Goal: Navigation & Orientation: Find specific page/section

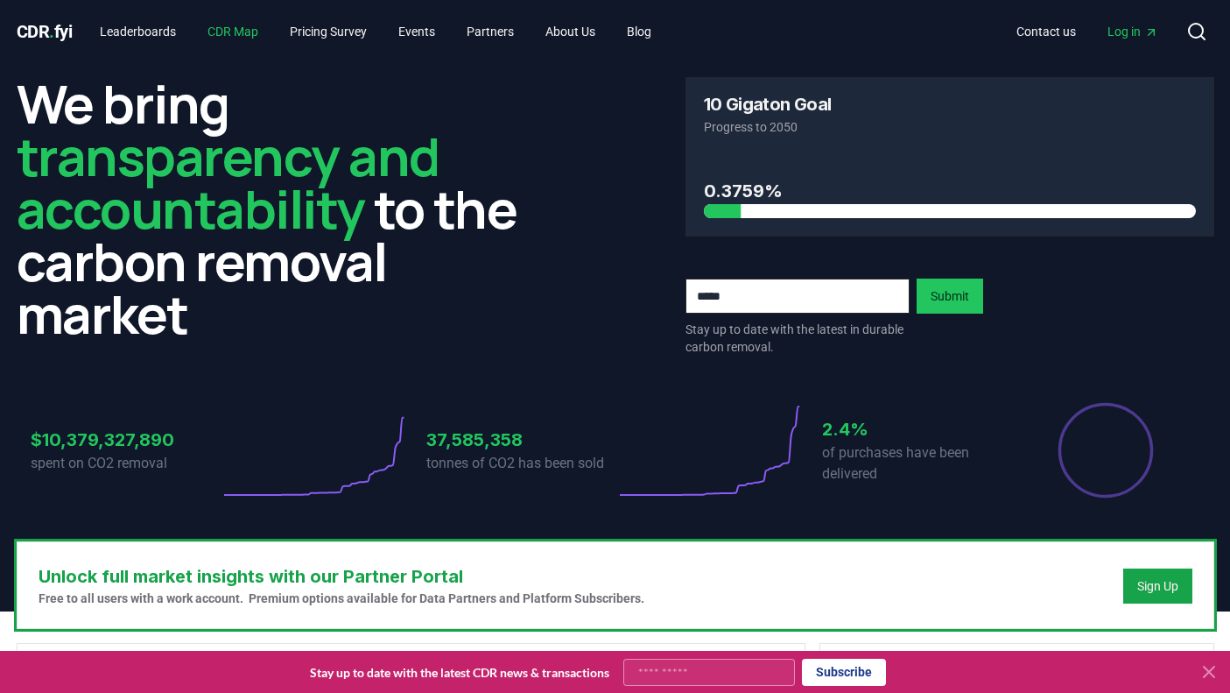
click at [251, 36] on link "CDR Map" at bounding box center [233, 32] width 79 height 32
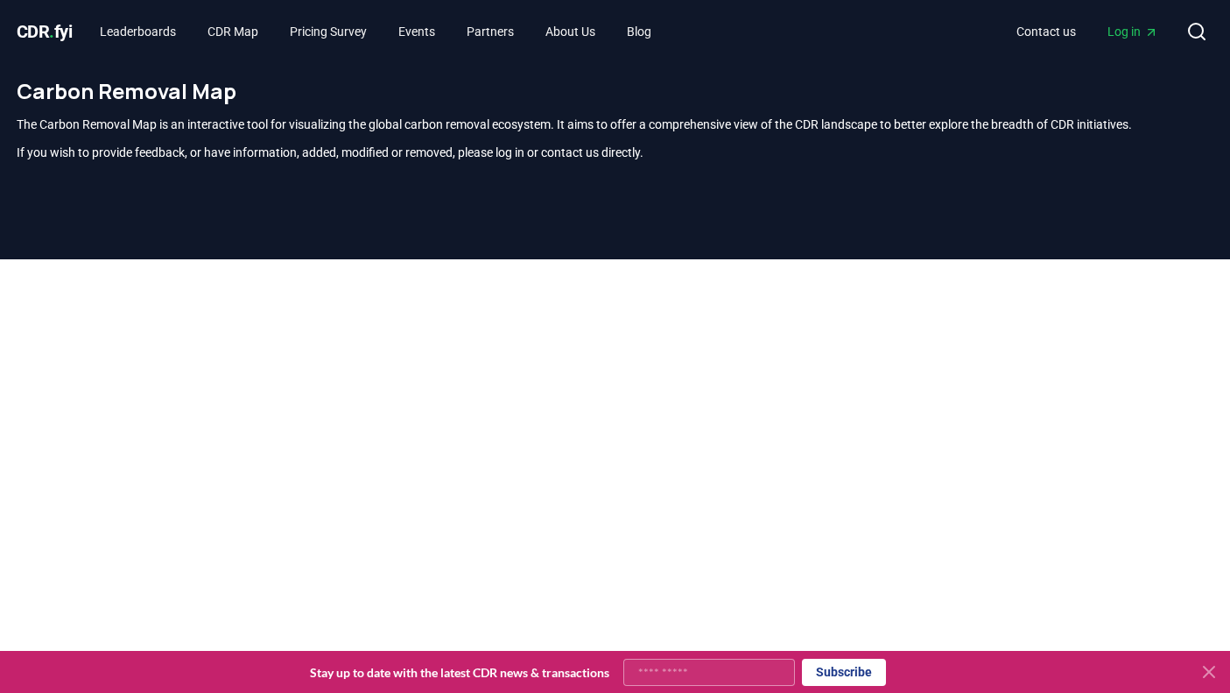
scroll to position [515, 0]
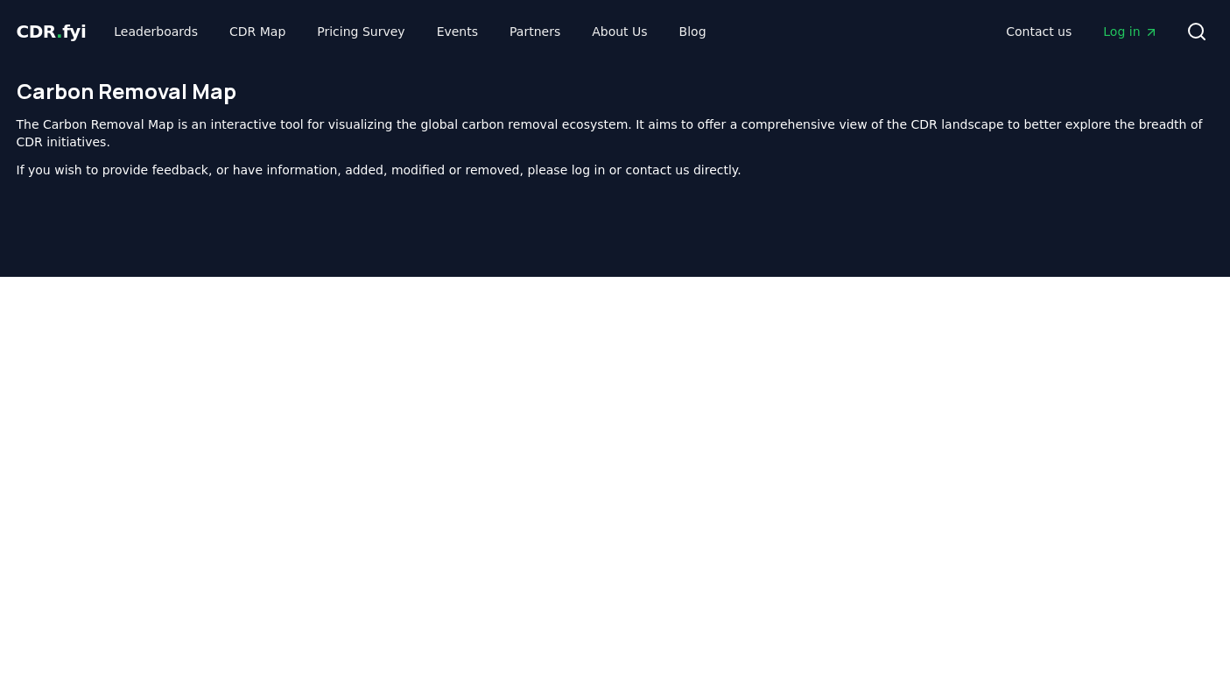
scroll to position [515, 0]
